Goal: Navigation & Orientation: Find specific page/section

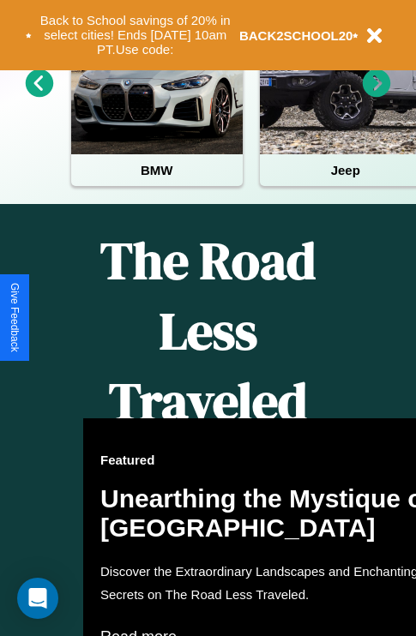
scroll to position [700, 0]
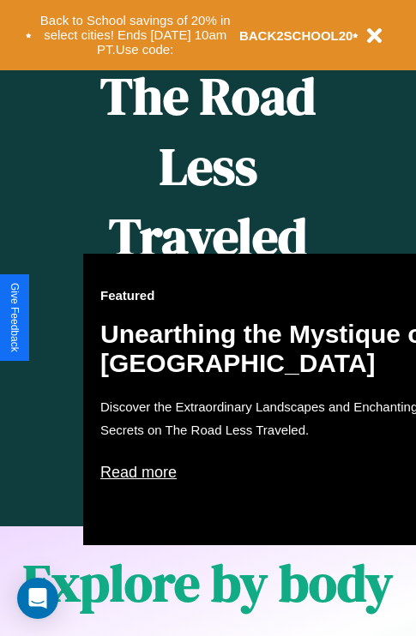
click at [207, 318] on div "Featured Unearthing the Mystique of [GEOGRAPHIC_DATA] Discover the Extraordinar…" at bounding box center [271, 399] width 377 height 291
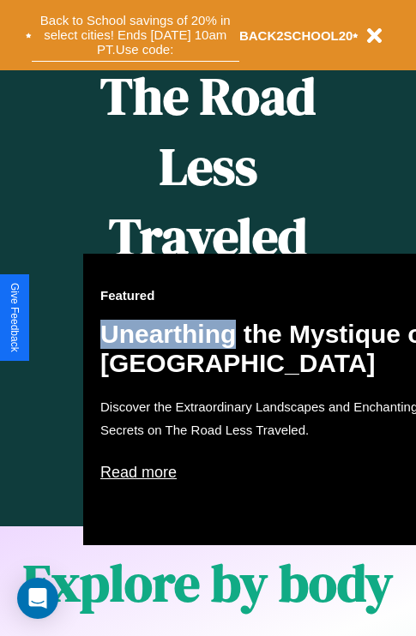
click at [135, 35] on button "Back to School savings of 20% in select cities! Ends [DATE] 10am PT. Use code:" at bounding box center [135, 35] width 207 height 53
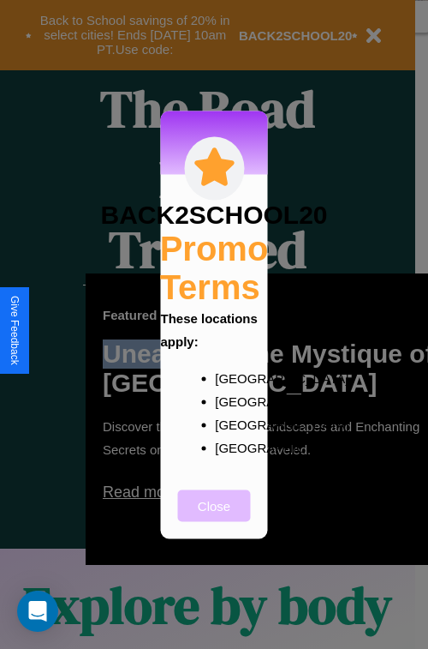
click at [214, 517] on button "Close" at bounding box center [214, 505] width 73 height 32
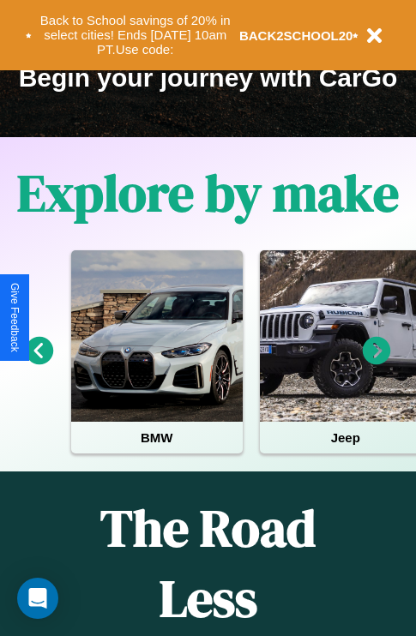
scroll to position [264, 0]
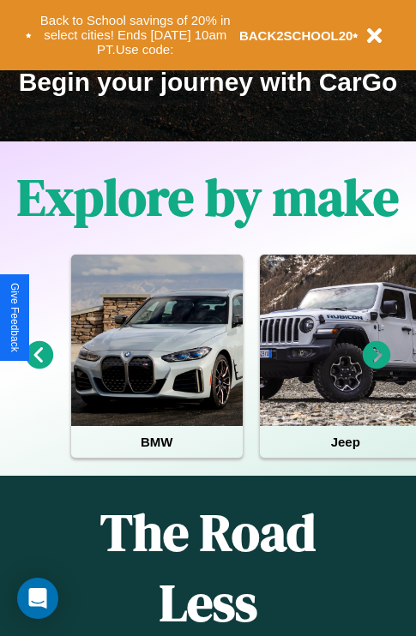
click at [39, 367] on icon at bounding box center [40, 355] width 28 height 28
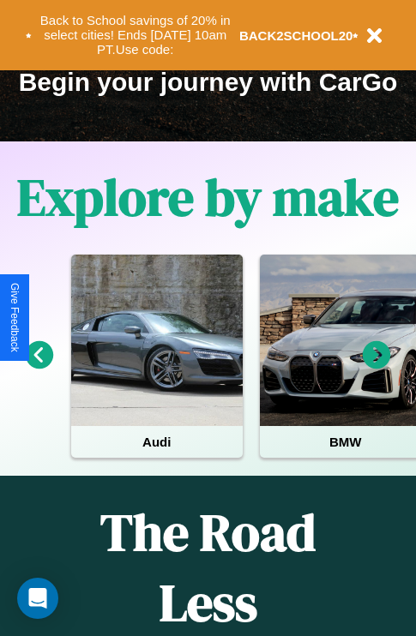
click at [376, 367] on icon at bounding box center [376, 355] width 28 height 28
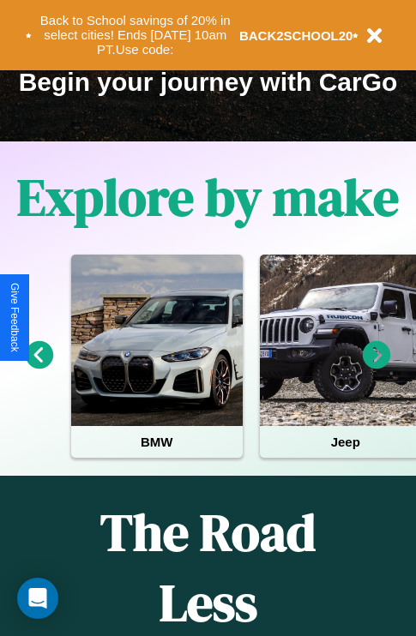
click at [376, 367] on icon at bounding box center [376, 355] width 28 height 28
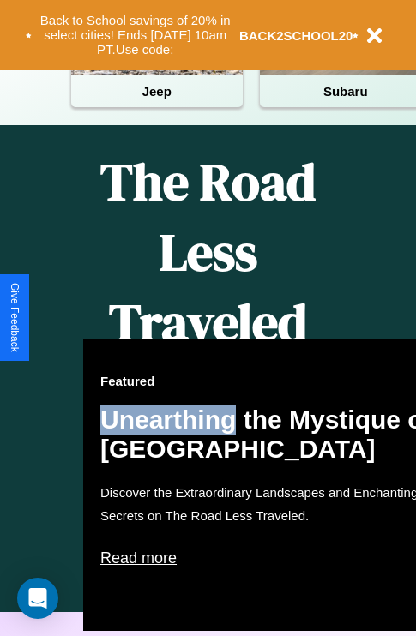
scroll to position [1668, 0]
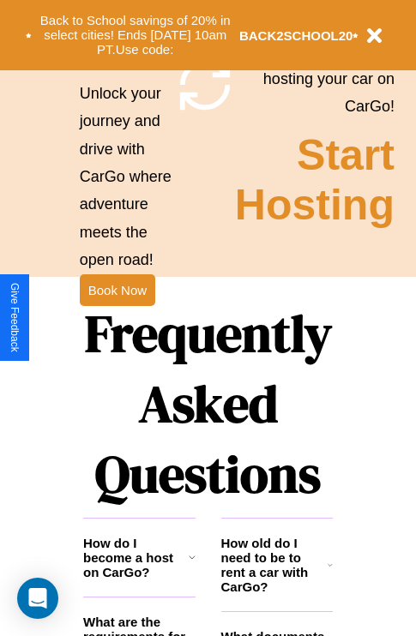
click at [117, 318] on h1 "Frequently Asked Questions" at bounding box center [207, 404] width 249 height 228
